Goal: Transaction & Acquisition: Book appointment/travel/reservation

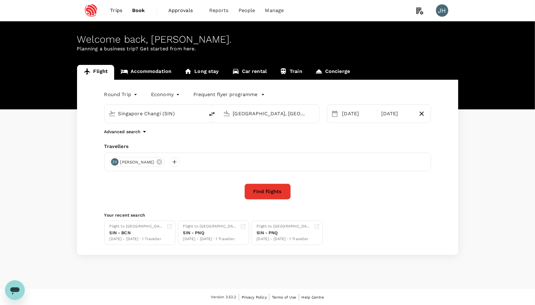
scroll to position [2209, 0]
type input "Singapore Changi (SIN)"
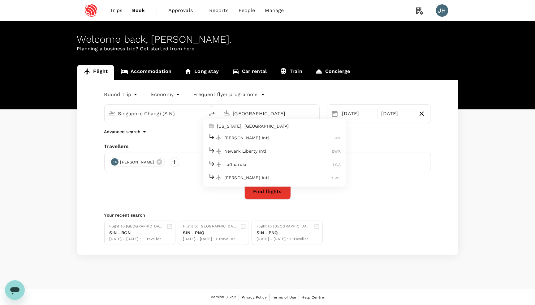
click at [250, 153] on p "Newark Liberty Intl" at bounding box center [278, 151] width 108 height 6
type input "Newark Liberty Intl (EWR)"
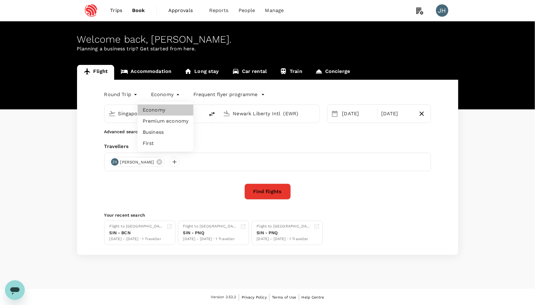
click at [174, 94] on body "Trips Book Approvals 0 Reports People Manage JH Welcome back , [PERSON_NAME] . …" at bounding box center [267, 153] width 535 height 306
click at [160, 123] on li "Premium economy" at bounding box center [166, 121] width 56 height 11
type input "premium-economy"
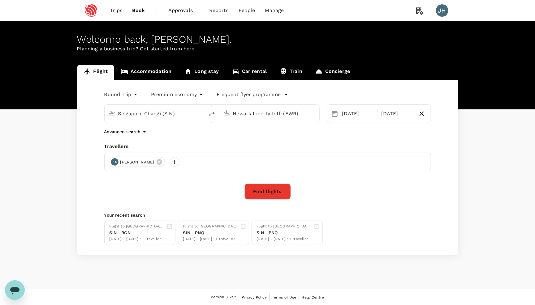
click at [363, 108] on div "[DATE] Nov" at bounding box center [379, 114] width 104 height 19
click at [350, 111] on div "[DATE]" at bounding box center [358, 114] width 36 height 12
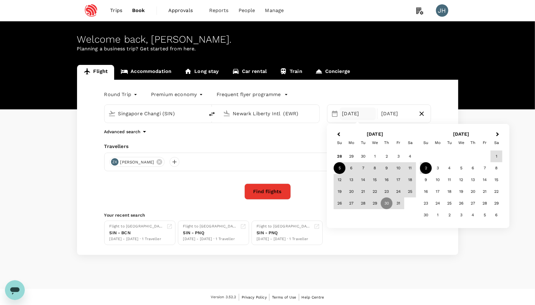
click at [341, 169] on div "5" at bounding box center [340, 168] width 12 height 12
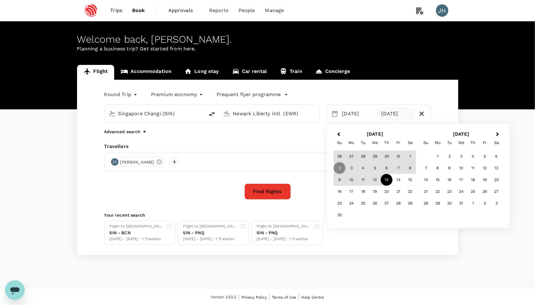
click at [389, 177] on div "13" at bounding box center [387, 180] width 12 height 12
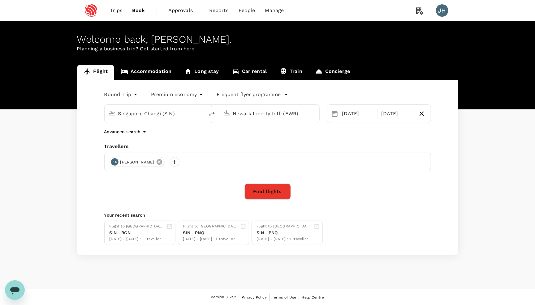
click at [156, 165] on icon at bounding box center [159, 162] width 6 height 6
click at [108, 165] on div at bounding box center [267, 162] width 327 height 19
click at [112, 165] on div at bounding box center [114, 162] width 10 height 10
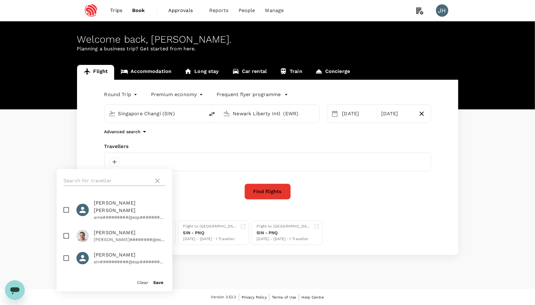
click at [112, 184] on input "text" at bounding box center [107, 181] width 88 height 10
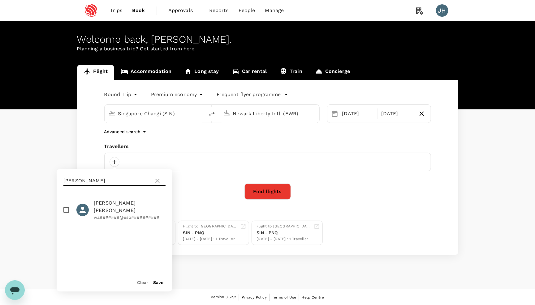
type input "[PERSON_NAME]"
drag, startPoint x: 112, startPoint y: 184, endPoint x: 65, endPoint y: 206, distance: 52.0
click at [65, 206] on input "checkbox" at bounding box center [66, 210] width 13 height 13
checkbox input "true"
click at [157, 282] on button "Save" at bounding box center [158, 283] width 10 height 5
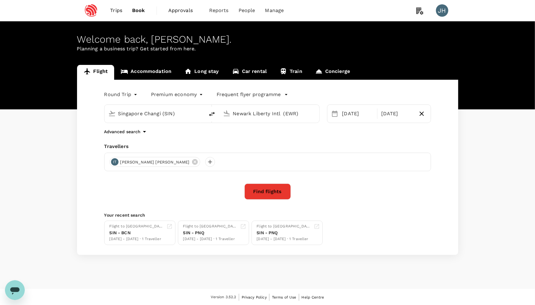
click at [395, 108] on div "Selected date: [DATE] [DATE] Selected date: [DATE] [DATE]" at bounding box center [379, 114] width 104 height 19
click at [395, 111] on div "[DATE]" at bounding box center [397, 114] width 36 height 12
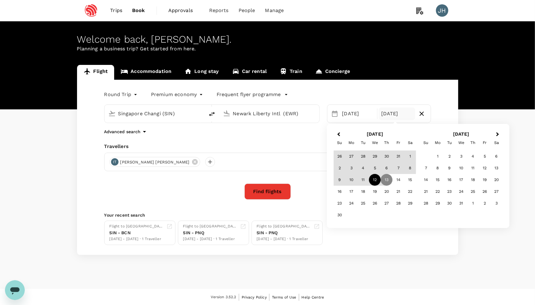
click at [374, 177] on div "12" at bounding box center [375, 180] width 12 height 12
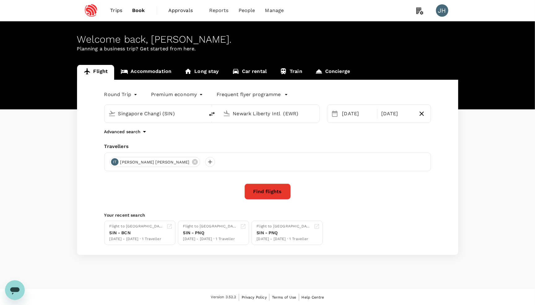
click at [265, 189] on button "Find flights" at bounding box center [267, 192] width 46 height 16
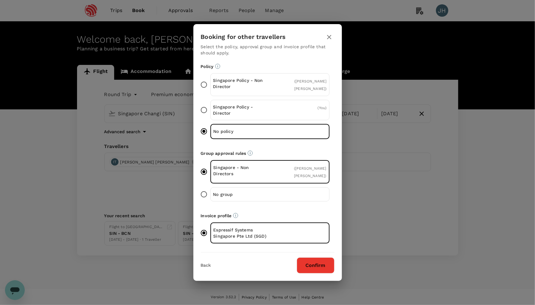
click at [314, 280] on div "Booking for other travellers Select the policy, approval group and invoice prof…" at bounding box center [267, 152] width 148 height 257
click at [314, 272] on button "Confirm" at bounding box center [316, 266] width 38 height 16
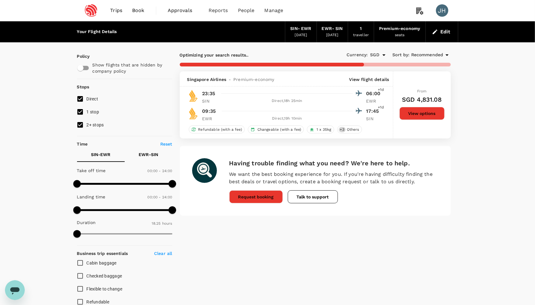
type input "2504"
checkbox input "false"
